Goal: Task Accomplishment & Management: Complete application form

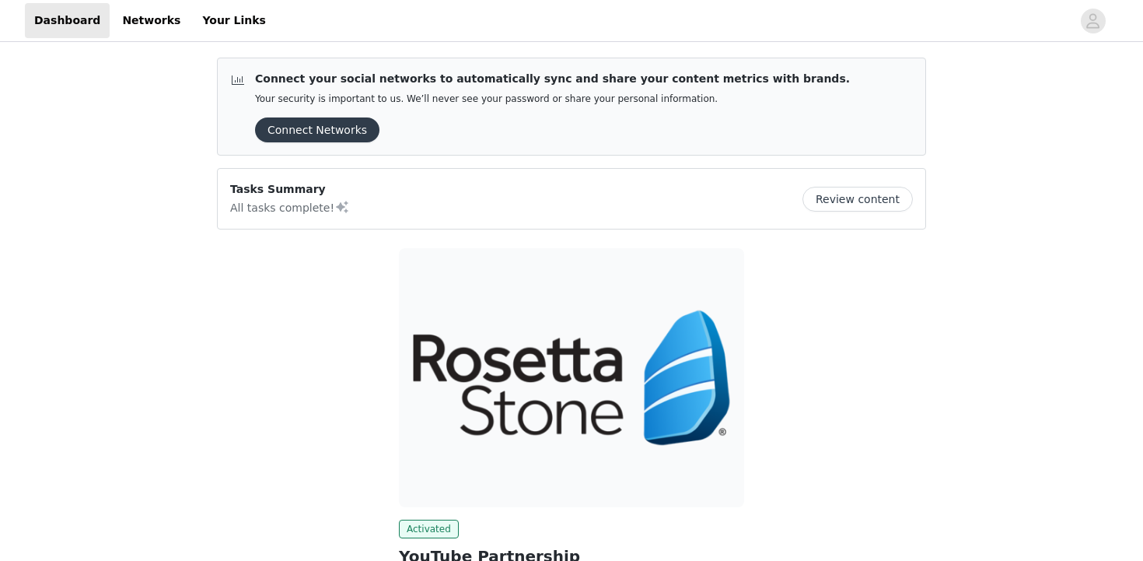
scroll to position [195, 0]
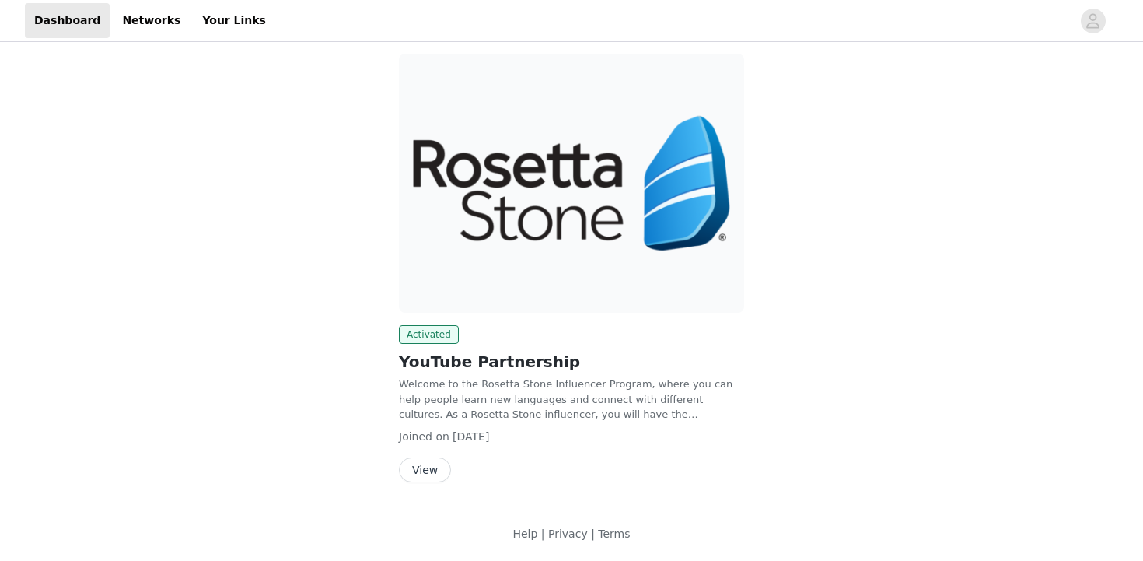
click at [438, 458] on button "View" at bounding box center [425, 469] width 52 height 25
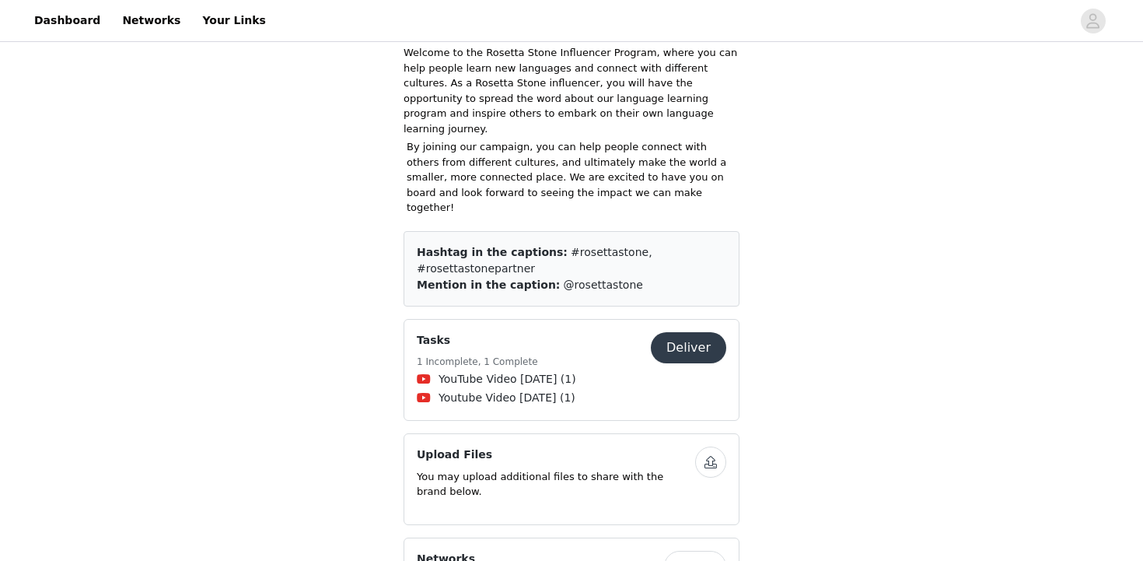
scroll to position [443, 0]
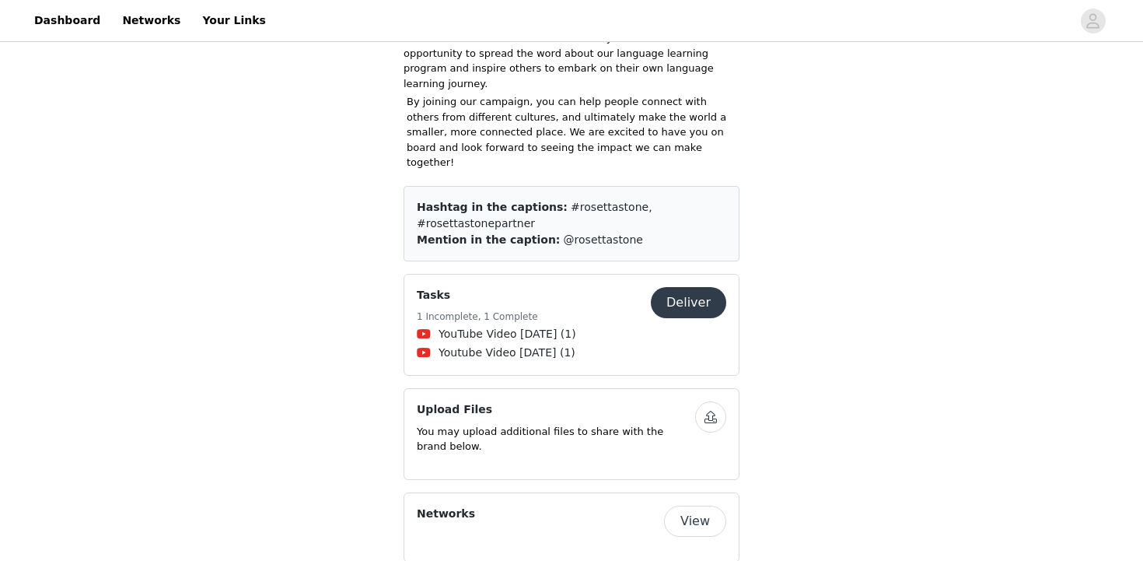
click at [712, 287] on button "Deliver" at bounding box center [688, 302] width 75 height 31
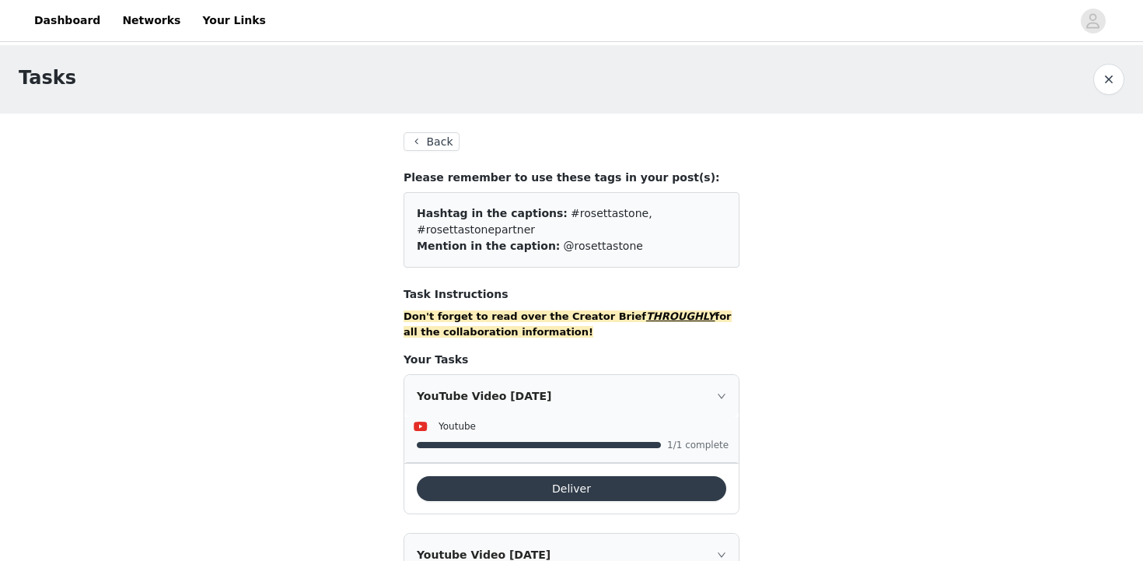
scroll to position [151, 0]
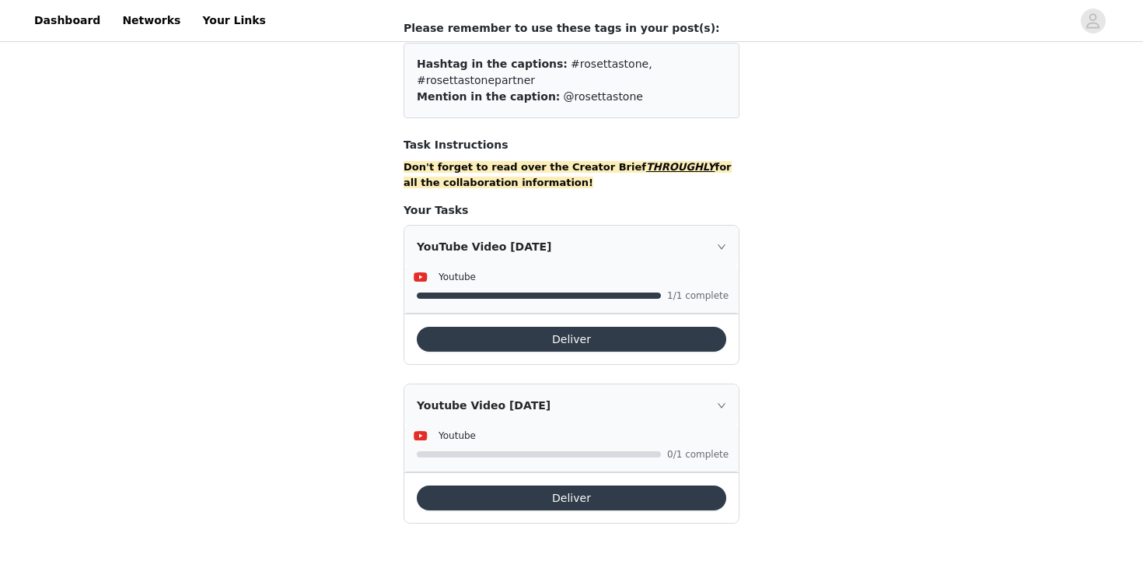
click at [606, 499] on button "Deliver" at bounding box center [572, 497] width 310 height 25
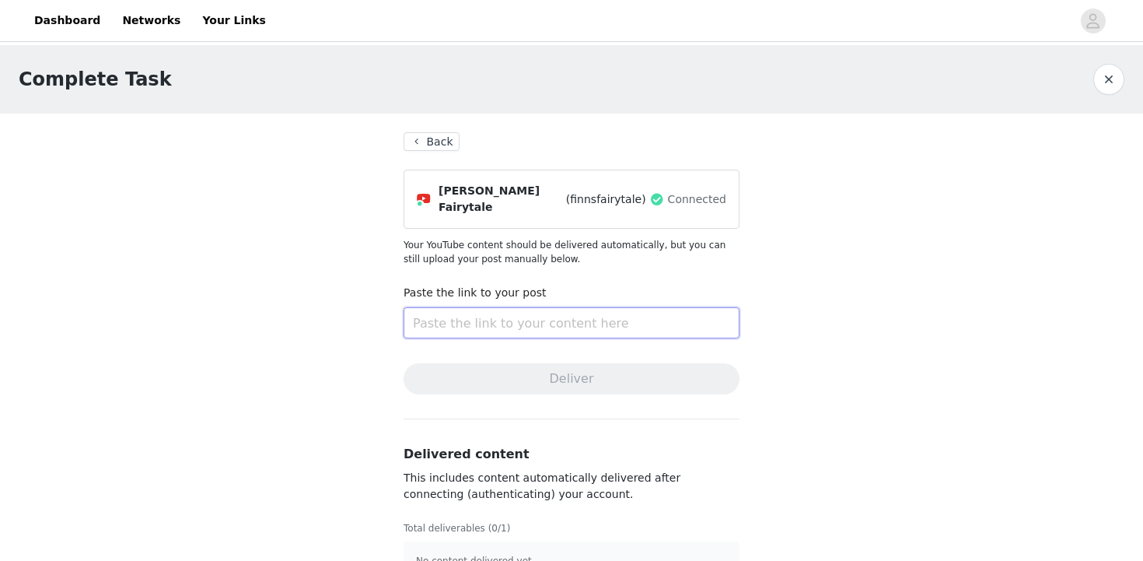
click at [509, 315] on input "text" at bounding box center [572, 322] width 336 height 31
paste input "[URL][DOMAIN_NAME]"
type input "[URL][DOMAIN_NAME]"
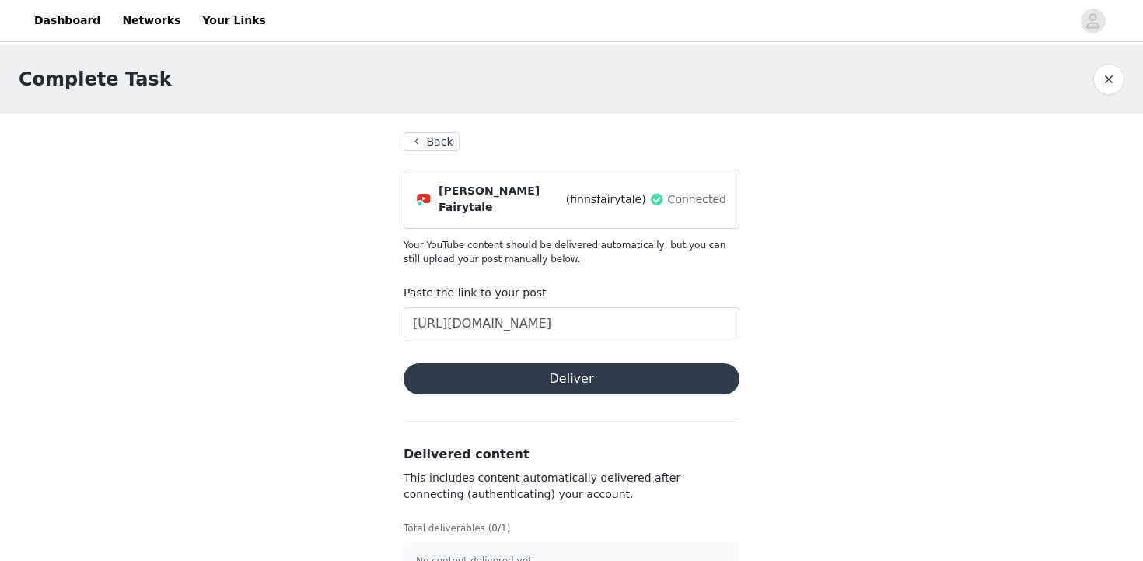
click at [572, 363] on button "Deliver" at bounding box center [572, 378] width 336 height 31
